Goal: Task Accomplishment & Management: Use online tool/utility

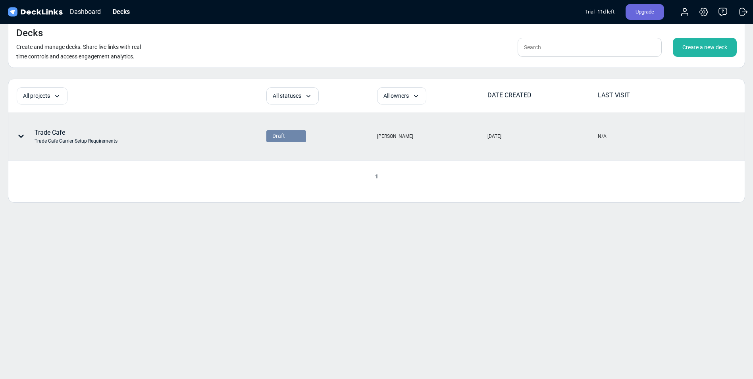
click at [112, 135] on div "Trade Cafe Trade Cafe Carrier Setup Requirements" at bounding box center [76, 136] width 83 height 17
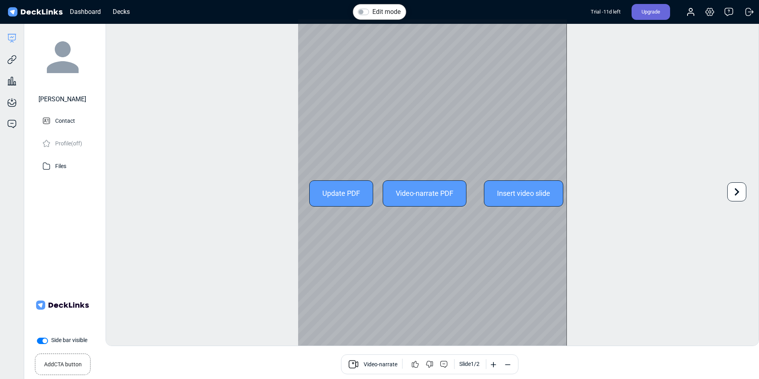
click at [358, 202] on div "Update PDF" at bounding box center [341, 193] width 64 height 26
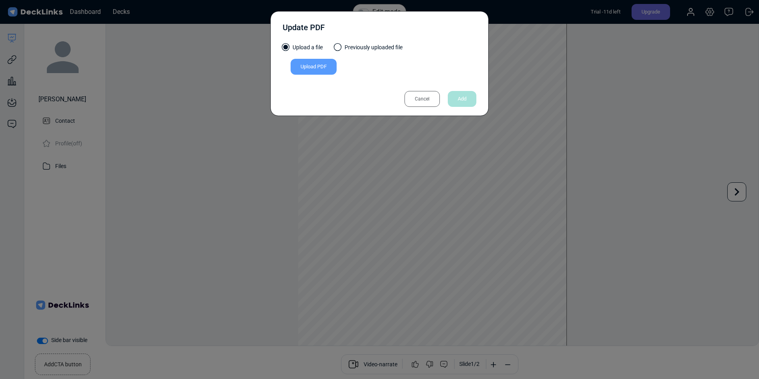
click at [317, 68] on div "Upload PDF" at bounding box center [314, 67] width 46 height 16
click at [0, 0] on input "Upload PDF" at bounding box center [0, 0] width 0 height 0
click at [319, 71] on div "Upload PDF" at bounding box center [314, 67] width 46 height 16
click at [0, 0] on input "Upload PDF" at bounding box center [0, 0] width 0 height 0
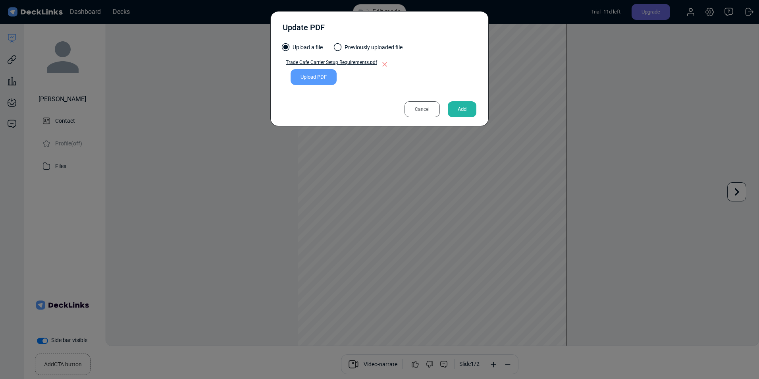
click at [460, 111] on div "Add" at bounding box center [462, 109] width 29 height 16
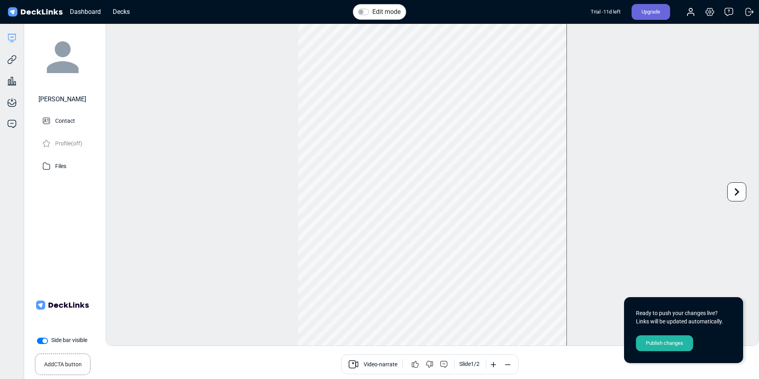
click at [671, 350] on div "Publish changes" at bounding box center [664, 343] width 57 height 16
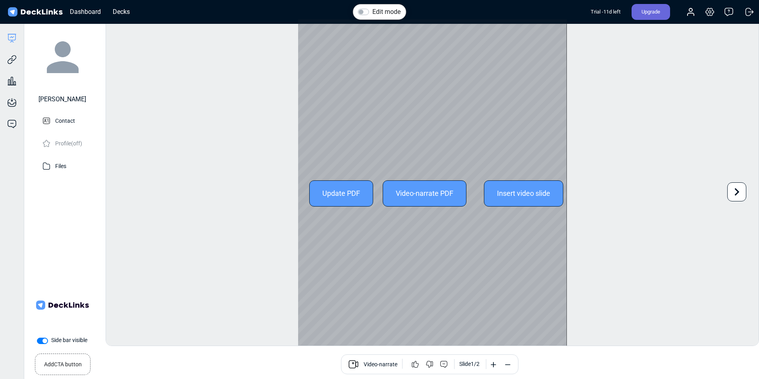
click at [440, 191] on div "Video-narrate PDF" at bounding box center [425, 193] width 84 height 26
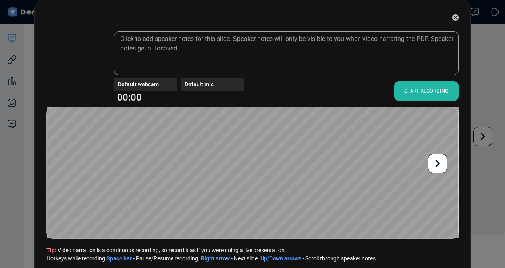
click at [431, 97] on div "START RECORDING" at bounding box center [426, 91] width 64 height 20
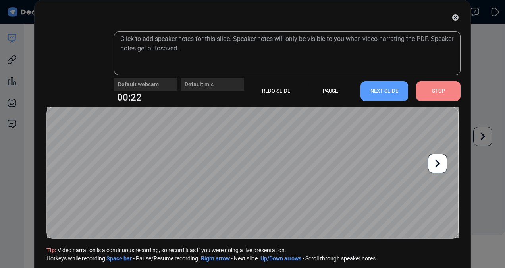
click at [437, 91] on div "STOP" at bounding box center [438, 91] width 44 height 20
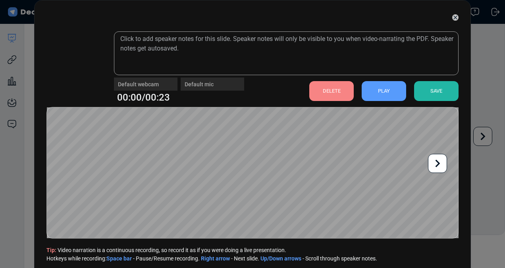
click at [380, 89] on div "PLAY" at bounding box center [384, 91] width 44 height 20
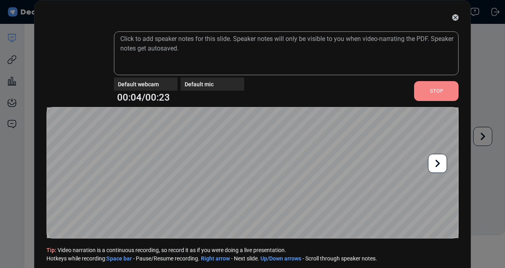
click at [446, 97] on div "STOP" at bounding box center [436, 91] width 44 height 20
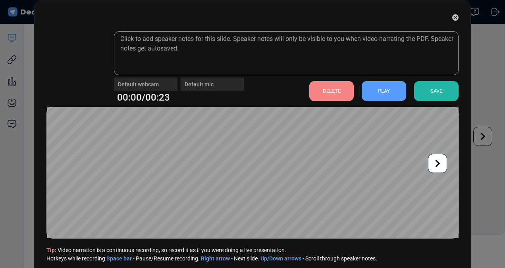
click at [384, 92] on div "PLAY" at bounding box center [384, 91] width 44 height 20
click at [344, 97] on div "DELETE" at bounding box center [331, 91] width 44 height 20
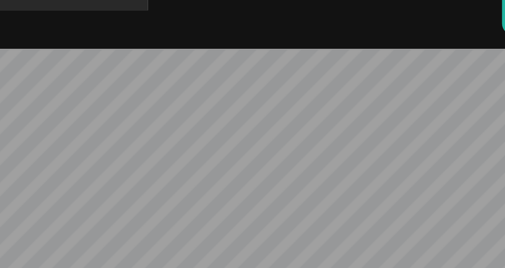
scroll to position [4, 0]
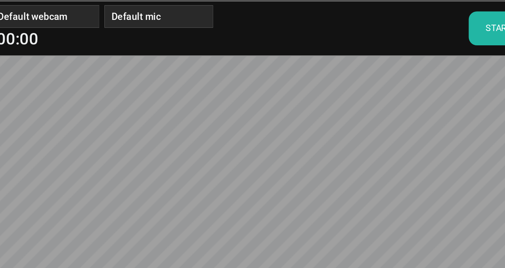
click at [398, 88] on div "START RECORDING" at bounding box center [426, 87] width 64 height 20
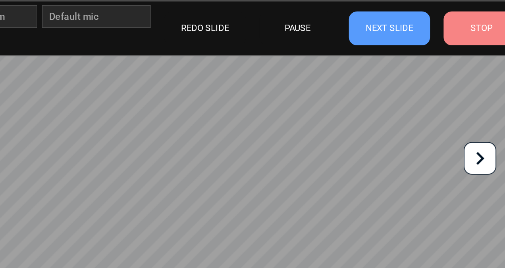
click at [436, 93] on div "STOP" at bounding box center [438, 87] width 44 height 20
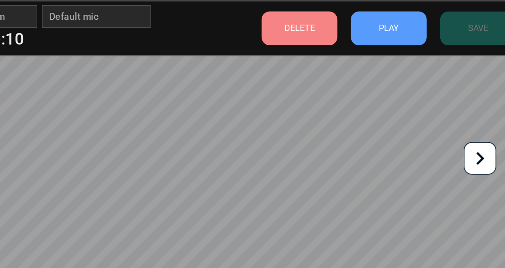
click at [331, 96] on div "DELETE" at bounding box center [331, 87] width 44 height 20
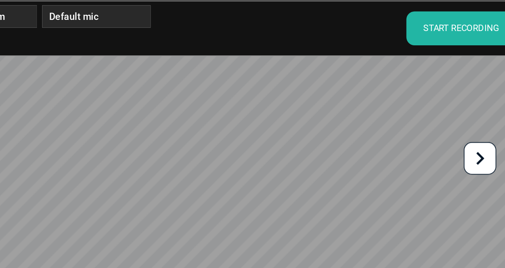
scroll to position [4, 0]
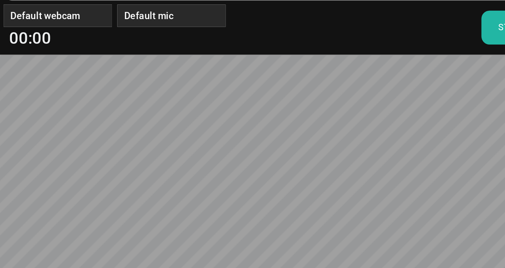
click at [400, 89] on div "START RECORDING" at bounding box center [426, 87] width 64 height 20
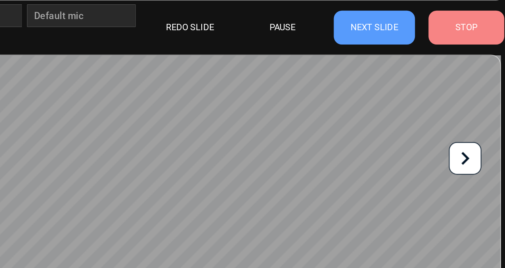
click at [430, 89] on div "STOP" at bounding box center [438, 87] width 44 height 20
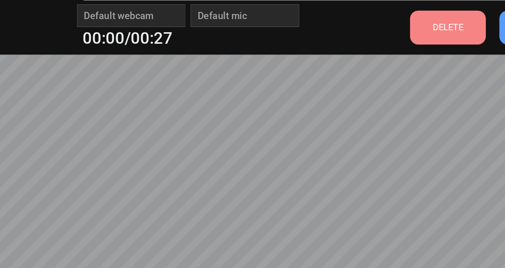
scroll to position [0, 0]
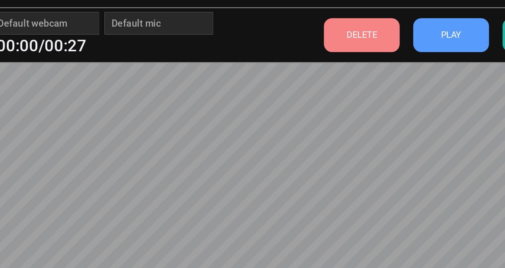
click at [379, 96] on div "PLAY" at bounding box center [384, 91] width 44 height 20
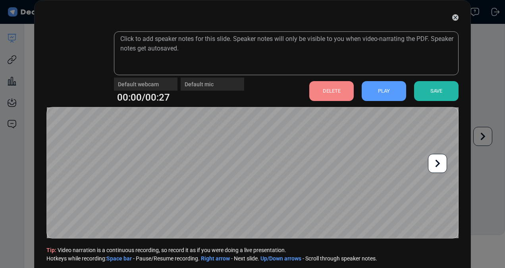
click at [431, 94] on div "SAVE" at bounding box center [436, 91] width 44 height 20
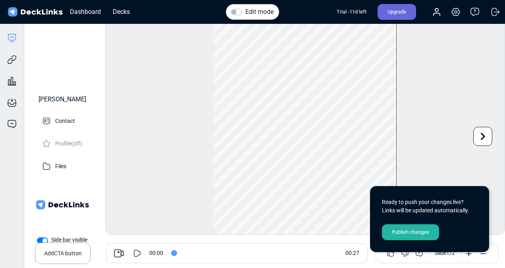
click at [421, 226] on div "Publish changes" at bounding box center [410, 232] width 57 height 16
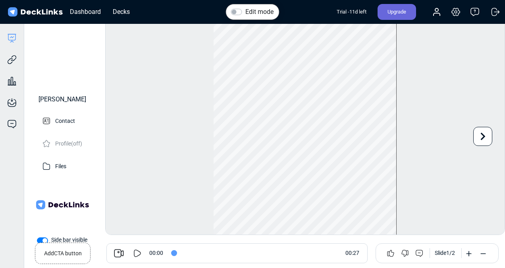
click at [189, 72] on div "Edit mode Play Video Play Current Time 0:00 / Duration Time 0:26 Loaded: 0% Pro…" at bounding box center [305, 127] width 400 height 216
click at [134, 253] on icon at bounding box center [137, 253] width 7 height 8
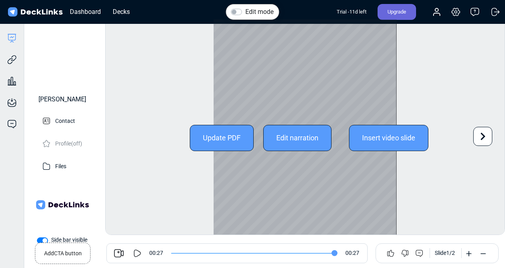
click at [484, 139] on icon at bounding box center [482, 136] width 15 height 15
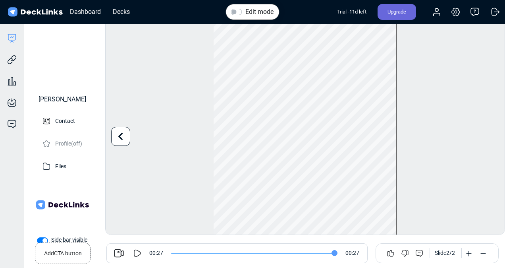
click at [108, 145] on div "Edit mode Play Video Play Current Time 0:26 / Duration Time 0:26 Loaded: 0% Pro…" at bounding box center [305, 127] width 400 height 216
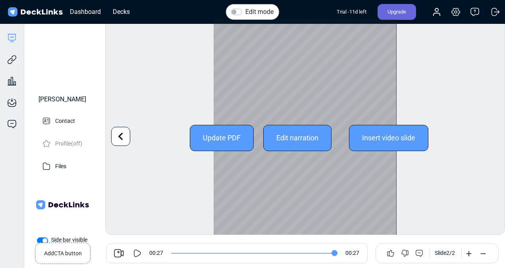
click at [116, 130] on icon at bounding box center [120, 136] width 15 height 15
type input "0"
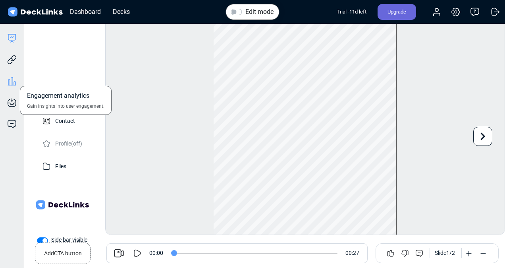
click at [13, 78] on icon at bounding box center [12, 81] width 2 height 8
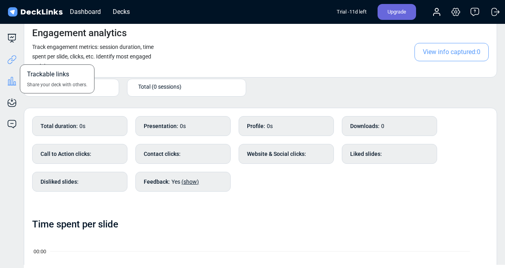
click at [10, 60] on icon at bounding box center [12, 60] width 10 height 10
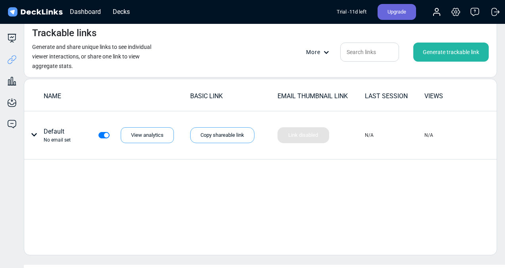
click at [16, 33] on div "Deck builder Manage the content of your deck. Trackable links Share your deck w…" at bounding box center [12, 158] width 24 height 268
click at [14, 34] on icon at bounding box center [12, 34] width 8 height 0
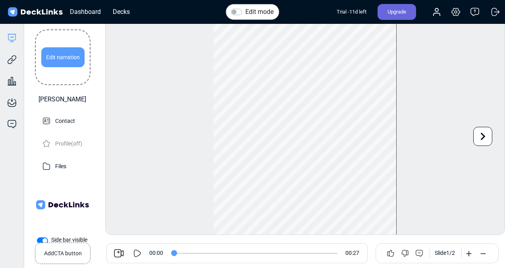
drag, startPoint x: 41, startPoint y: 44, endPoint x: 48, endPoint y: 54, distance: 11.8
click at [48, 54] on div "Edit narration" at bounding box center [62, 57] width 43 height 20
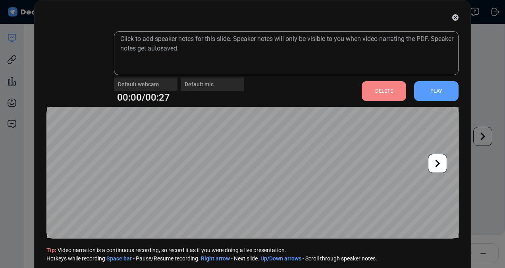
click at [452, 18] on icon at bounding box center [455, 17] width 6 height 6
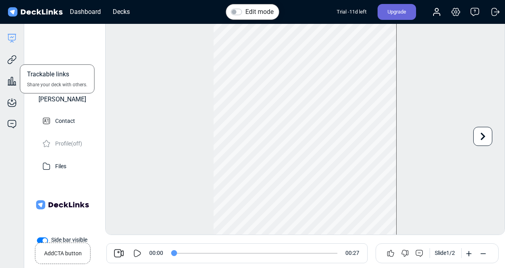
click at [16, 43] on div "Trackable links Share your deck with others." at bounding box center [12, 53] width 24 height 21
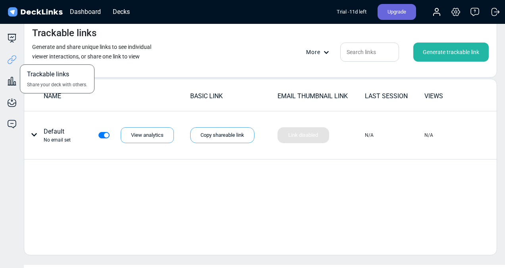
click at [13, 44] on div "Trackable links Share your deck with others." at bounding box center [12, 53] width 24 height 21
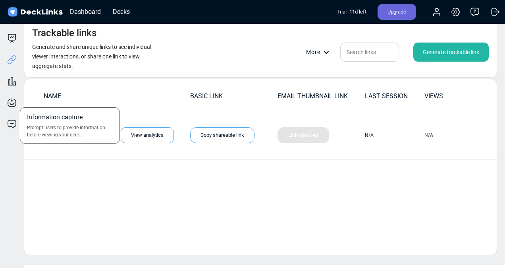
click at [16, 95] on div "Information capture Prompt users to provide information before viewing your dec…" at bounding box center [12, 96] width 24 height 21
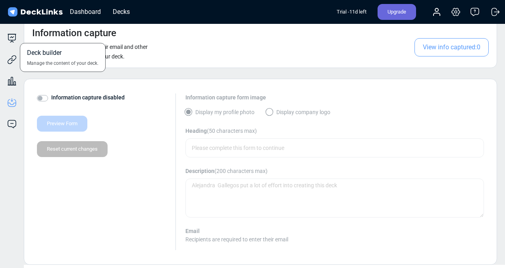
click at [20, 33] on div "Deck builder Manage the content of your deck." at bounding box center [12, 38] width 24 height 10
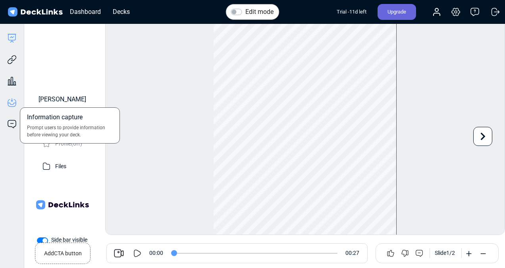
click at [14, 106] on icon at bounding box center [12, 103] width 10 height 10
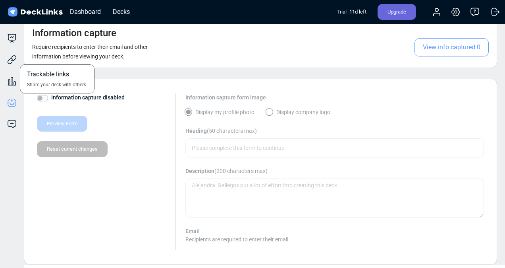
click at [11, 46] on div "Trackable links Share your deck with others." at bounding box center [12, 53] width 24 height 21
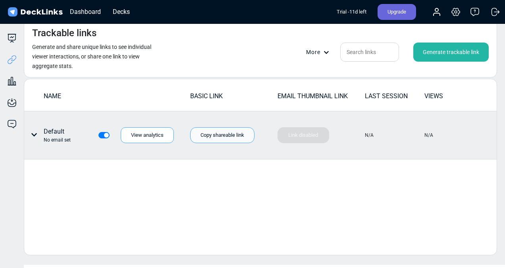
click at [217, 132] on div "Copy shareable link" at bounding box center [222, 135] width 64 height 16
